Goal: Go to known website: Access a specific website the user already knows

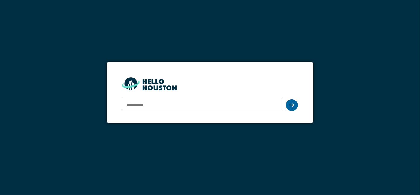
type input "**********"
click at [295, 107] on div at bounding box center [292, 105] width 12 height 12
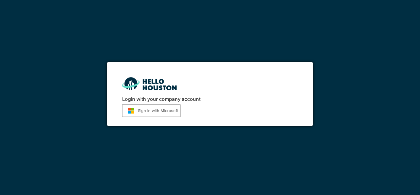
click at [167, 110] on button "Sign in with Microsoft" at bounding box center [151, 110] width 58 height 12
